Goal: Information Seeking & Learning: Learn about a topic

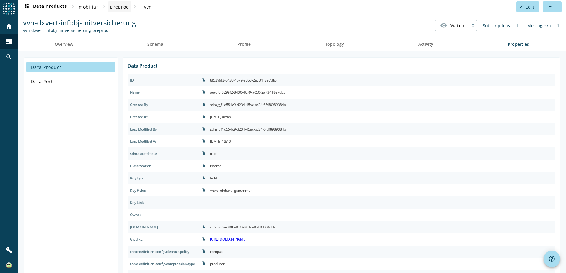
click at [120, 4] on span "preprod" at bounding box center [119, 7] width 19 height 6
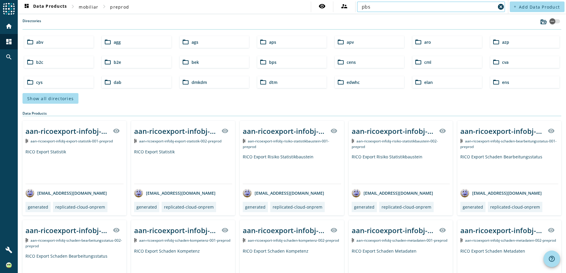
type input "pbs"
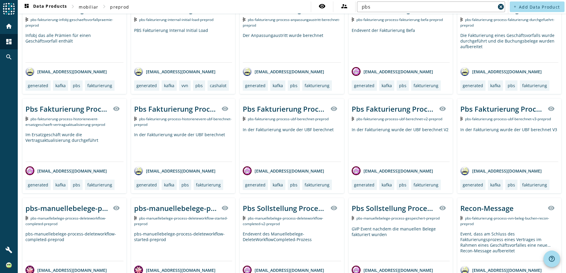
scroll to position [191, 0]
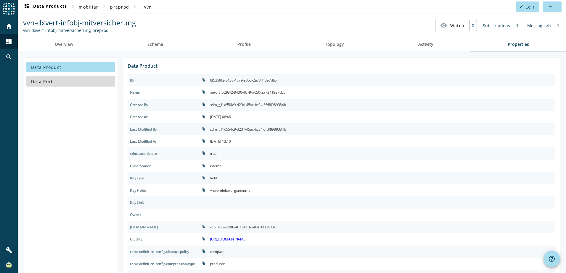
click at [71, 78] on span at bounding box center [70, 81] width 89 height 14
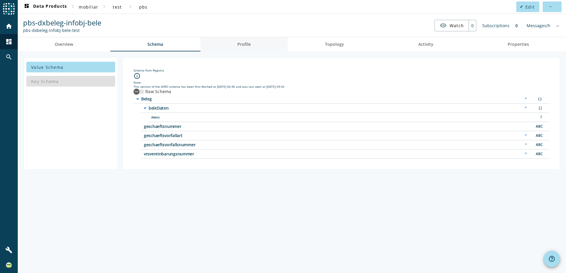
click at [245, 46] on span "Profile" at bounding box center [243, 44] width 13 height 4
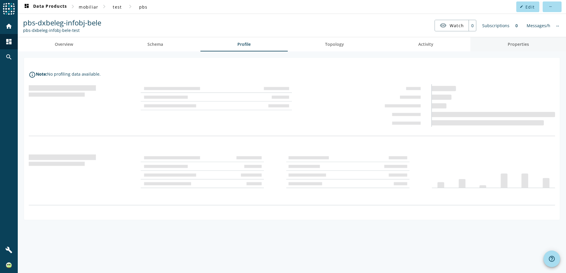
click at [515, 44] on span "Properties" at bounding box center [517, 44] width 21 height 4
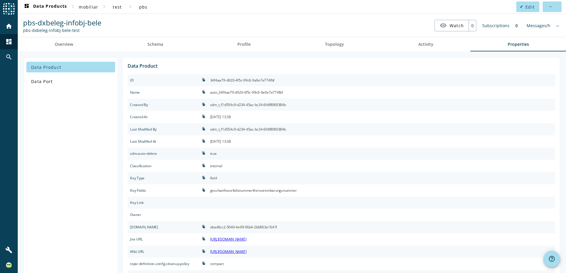
drag, startPoint x: 217, startPoint y: 191, endPoint x: 326, endPoint y: 191, distance: 108.3
click at [326, 191] on div "geschaeftsvorfallsnummer#vrsvereinbarungsnummer" at bounding box center [381, 191] width 347 height 12
copy div "geschaeftsvorfallsnummer#vrsvereinbarungsnummer"
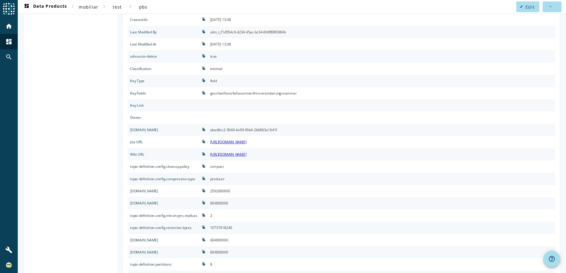
scroll to position [121, 0]
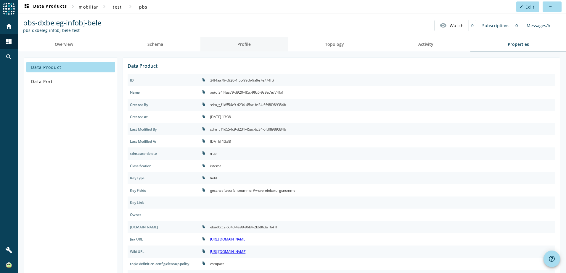
click at [245, 47] on span "Profile" at bounding box center [243, 44] width 13 height 14
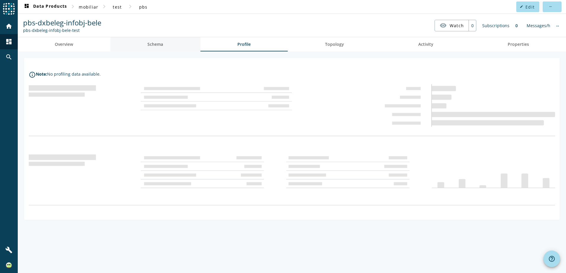
click at [166, 47] on link "Schema" at bounding box center [155, 44] width 90 height 14
